Goal: Task Accomplishment & Management: Complete application form

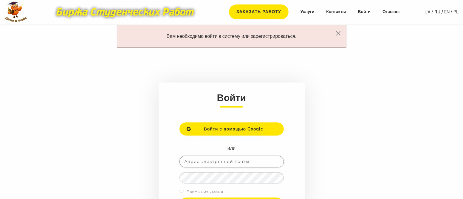
scroll to position [119, 0]
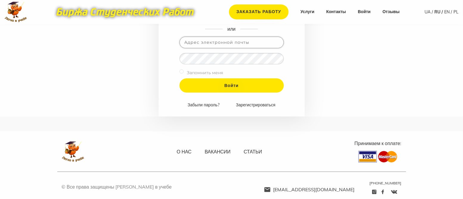
type input "[EMAIL_ADDRESS][DOMAIN_NAME]"
click at [180, 71] on input "checkbox" at bounding box center [182, 72] width 4 height 4
checkbox input "true"
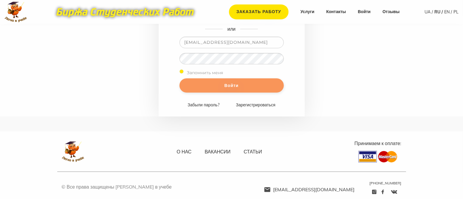
click at [190, 87] on input "Войти" at bounding box center [232, 85] width 104 height 14
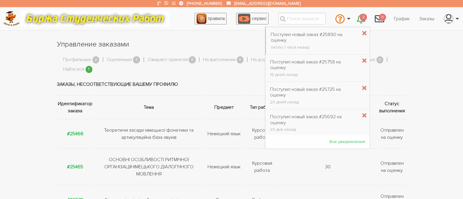
click at [361, 17] on span "2" at bounding box center [363, 17] width 7 height 7
click at [313, 42] on div "Поступил новый заказ #25890 на оценку" at bounding box center [314, 37] width 87 height 11
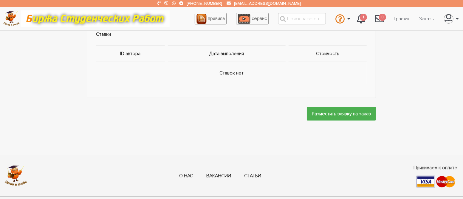
scroll to position [358, 0]
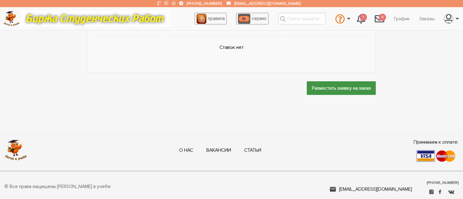
click at [336, 88] on input "Разместить заявку на заказ" at bounding box center [341, 87] width 69 height 13
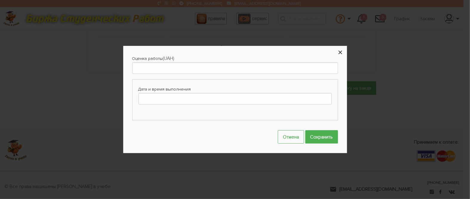
click at [339, 54] on button "×" at bounding box center [340, 52] width 13 height 13
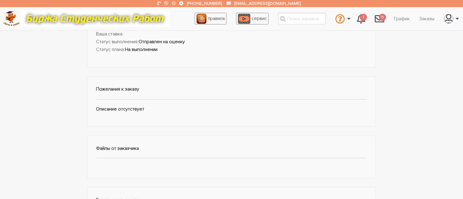
scroll to position [179, 0]
